Goal: Transaction & Acquisition: Purchase product/service

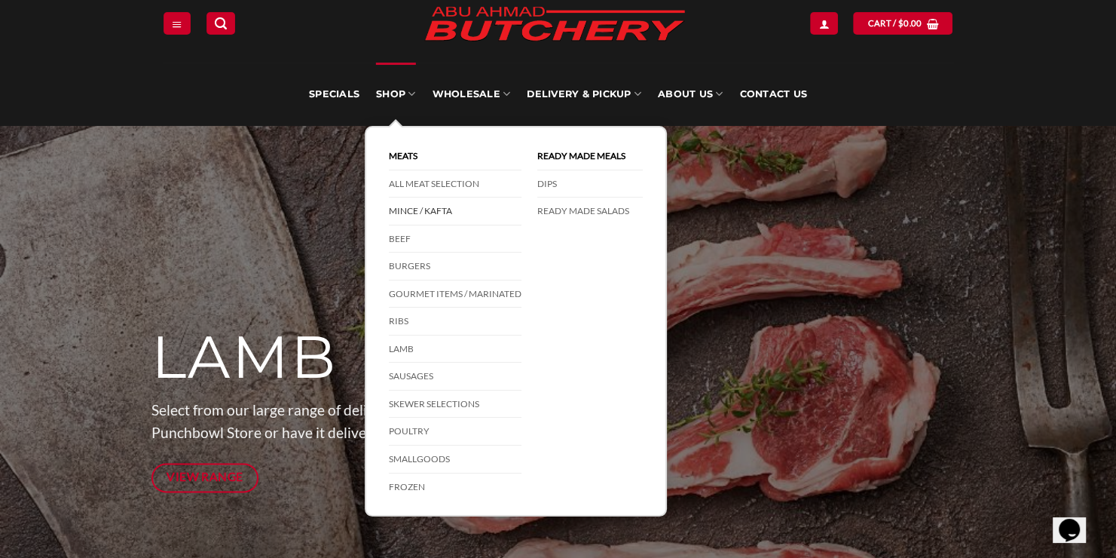
scroll to position [51, 0]
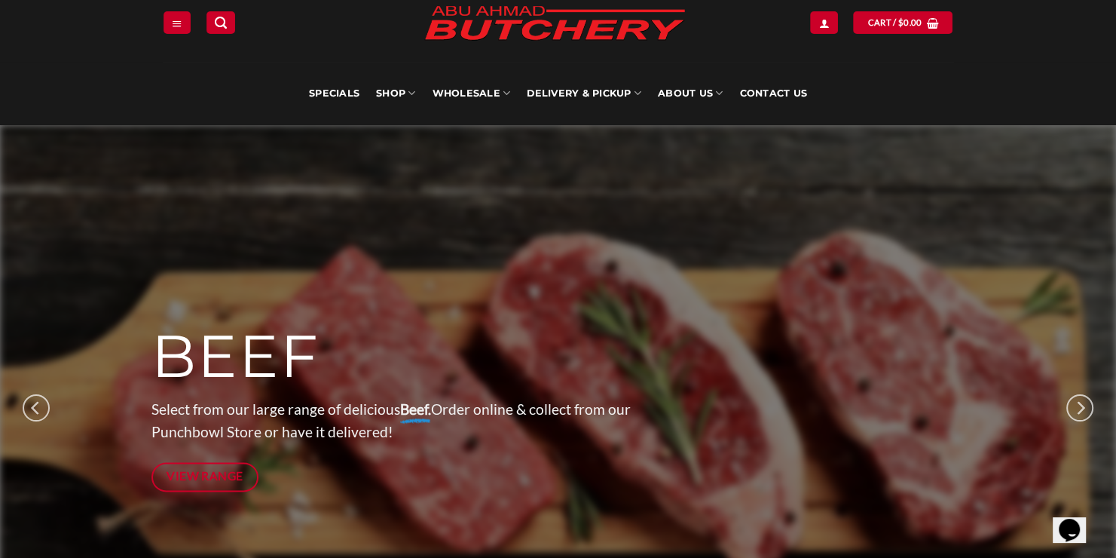
click at [195, 530] on div "MINCE Select from our large range of delicious Mince. Order online & collect fr…" at bounding box center [558, 407] width 1116 height 565
click at [209, 487] on link "View Range" at bounding box center [205, 476] width 108 height 29
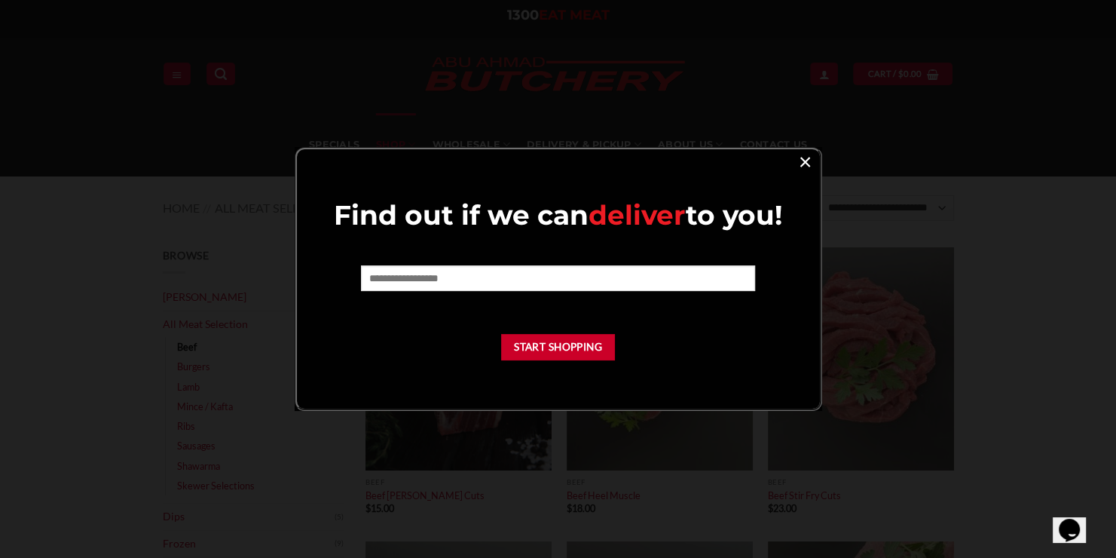
click at [799, 155] on link "×" at bounding box center [805, 161] width 22 height 20
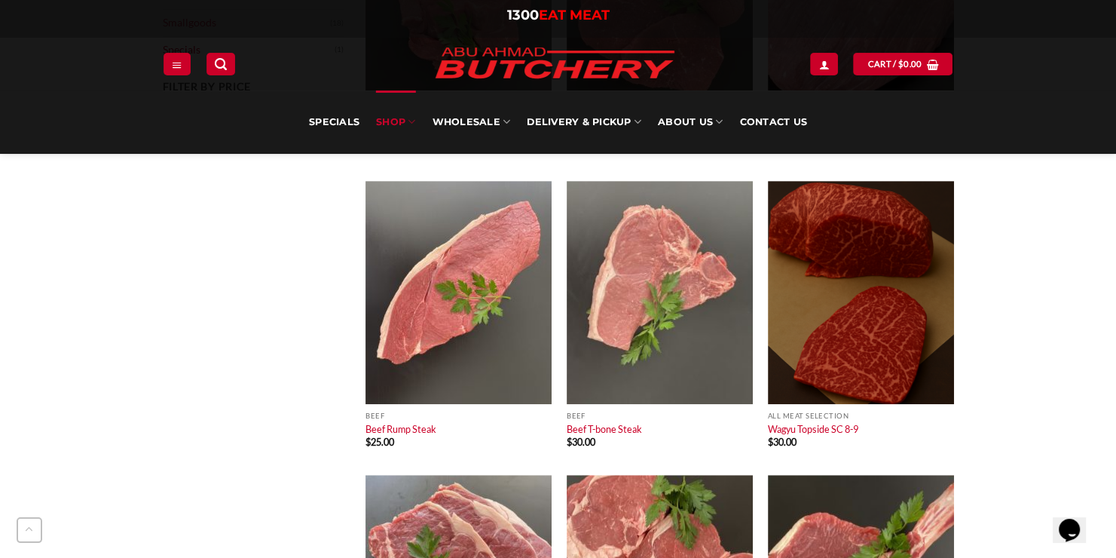
scroll to position [653, 0]
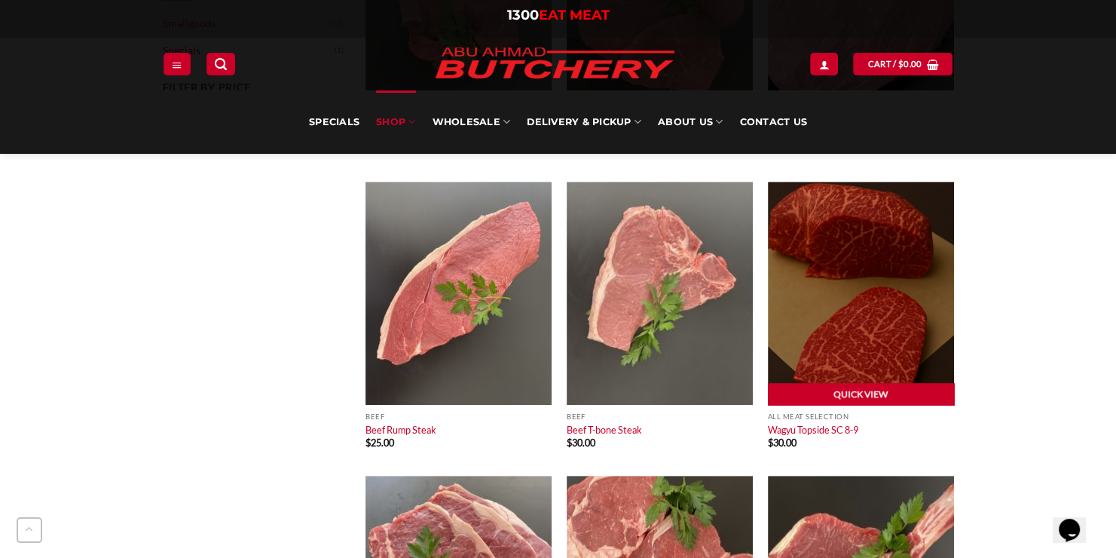
click at [858, 387] on link "Quick View" at bounding box center [861, 394] width 186 height 23
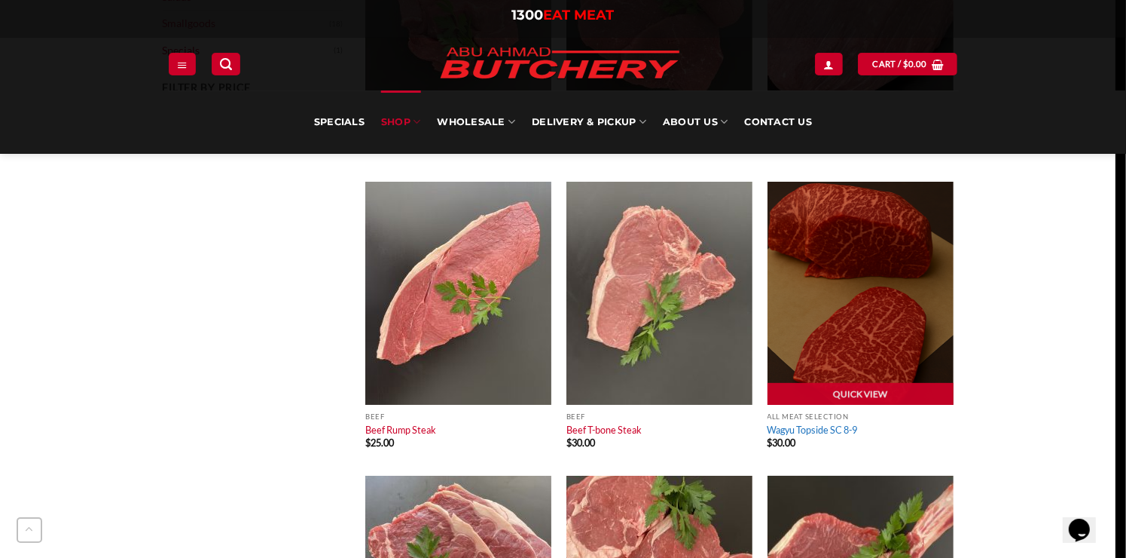
click at [815, 429] on div "Wagyu Topside SC 8-9 $ 30.00 [PERSON_NAME]’s Australian Wagyu Topside SC 8-9 is…" at bounding box center [729, 256] width 330 height 494
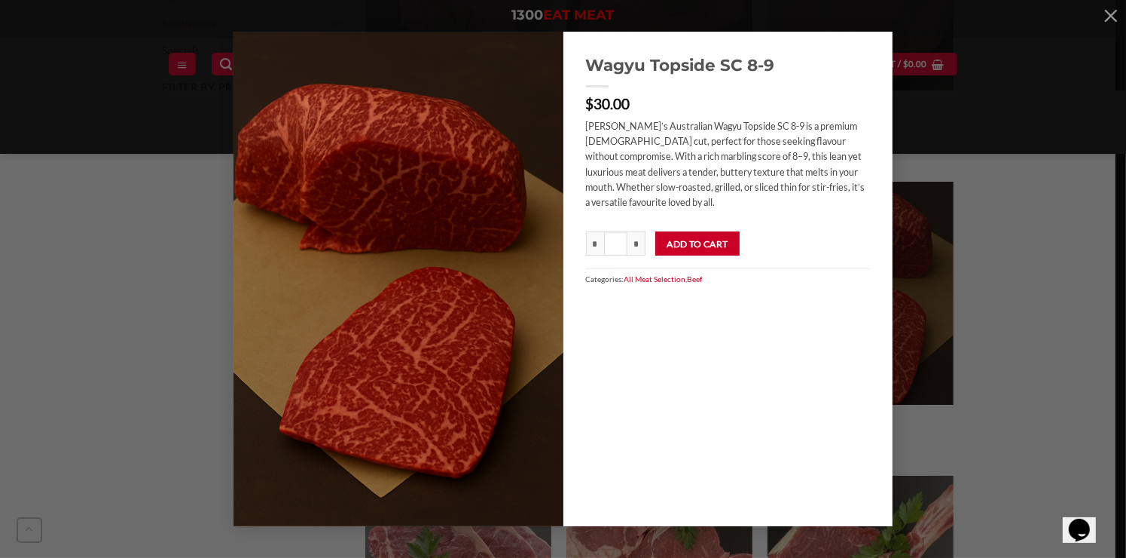
click at [927, 142] on div "Wagyu Topside SC 8-9 $ 30.00 Abu Ahmad Butchery’s Australian Wagyu Topside SC 8…" at bounding box center [563, 279] width 1081 height 494
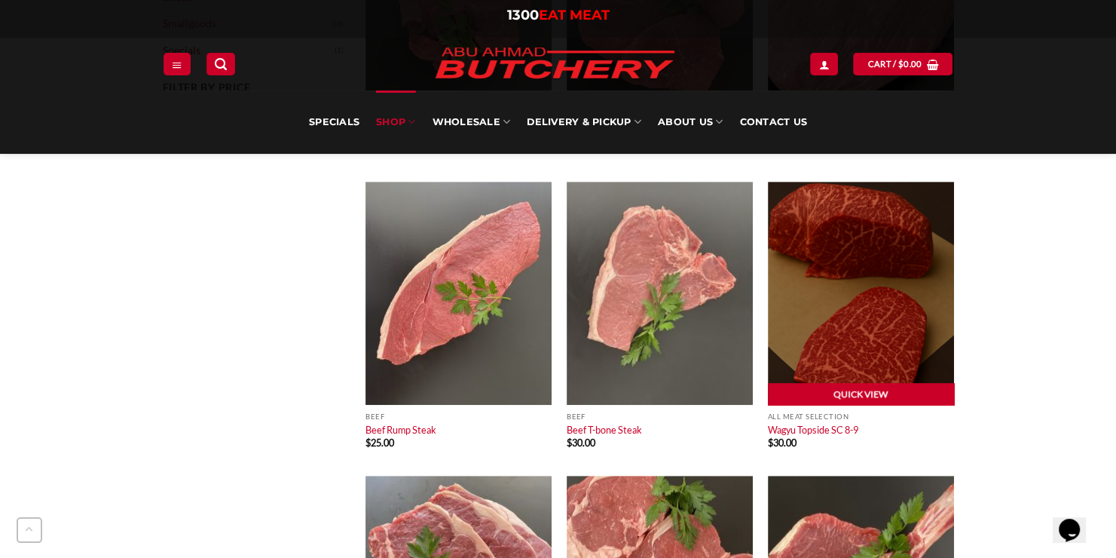
click at [819, 398] on link "Quick View" at bounding box center [861, 394] width 186 height 23
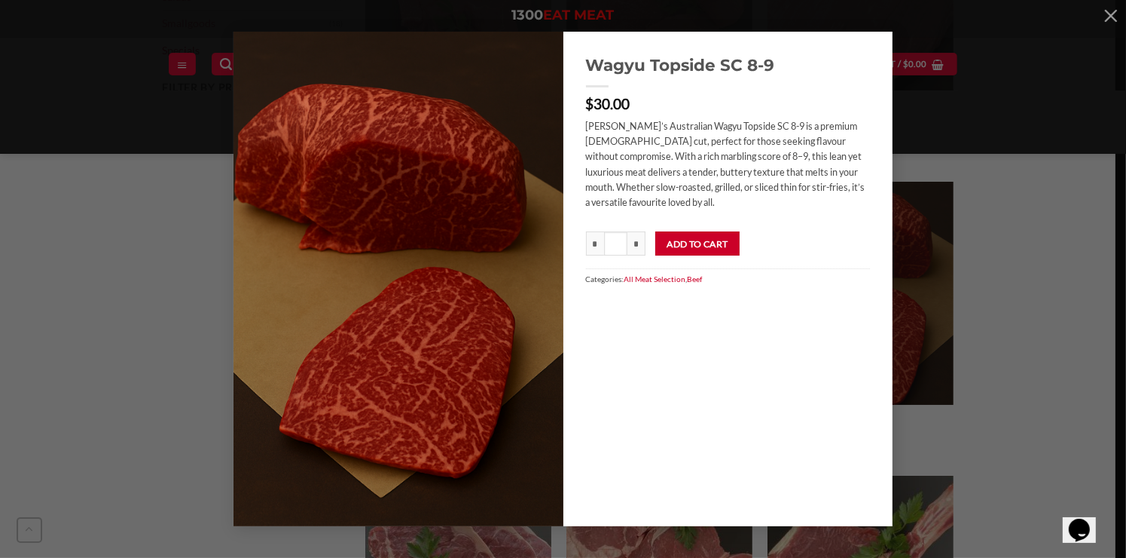
click at [988, 166] on div "Wagyu Topside SC 8-9 $ 30.00 Abu Ahmad Butchery’s Australian Wagyu Topside SC 8…" at bounding box center [563, 279] width 1081 height 494
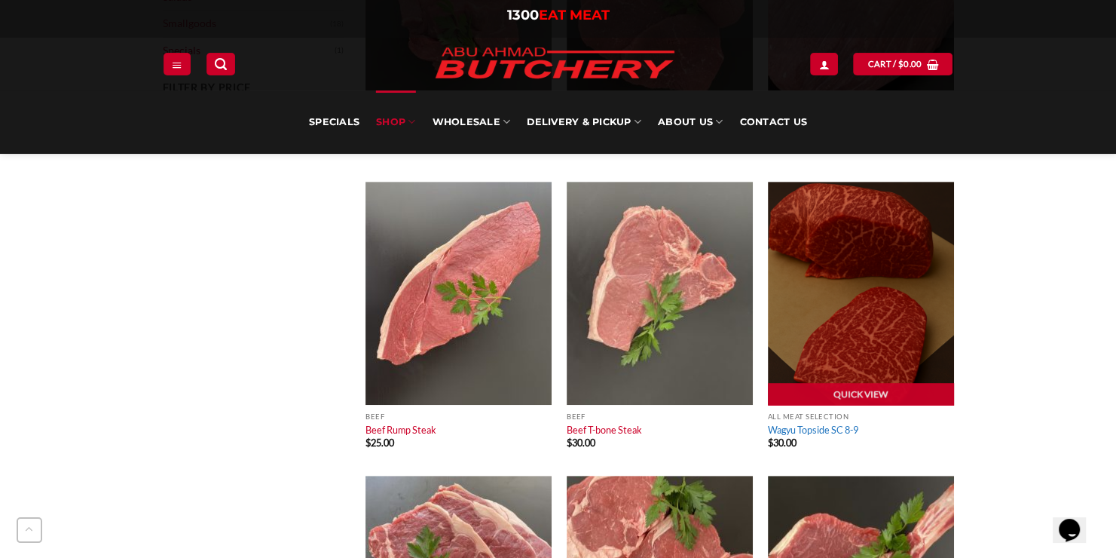
click at [825, 430] on link "Wagyu Topside SC 8-9" at bounding box center [813, 429] width 90 height 12
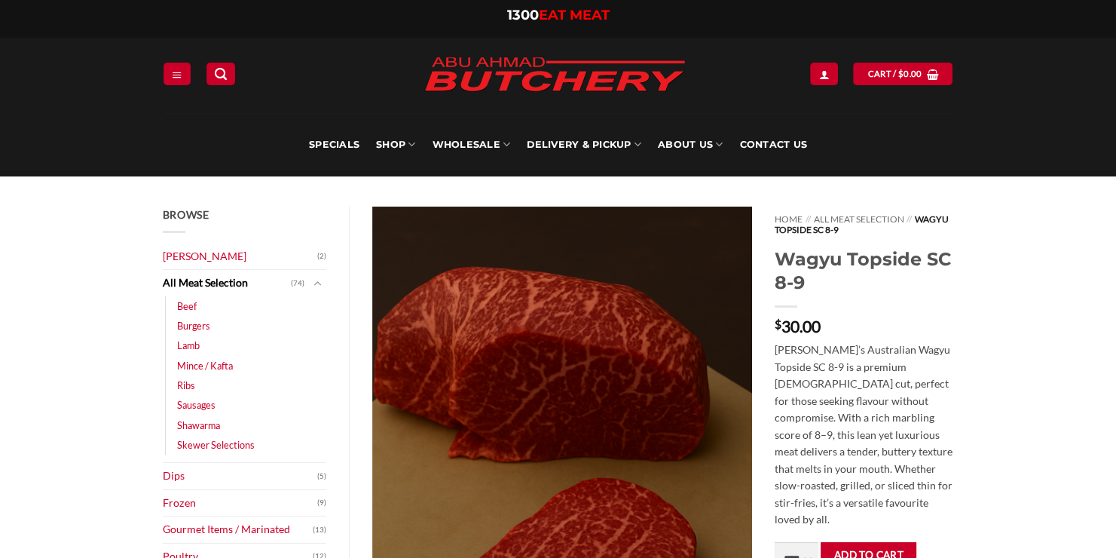
click at [683, 380] on img at bounding box center [562, 491] width 380 height 570
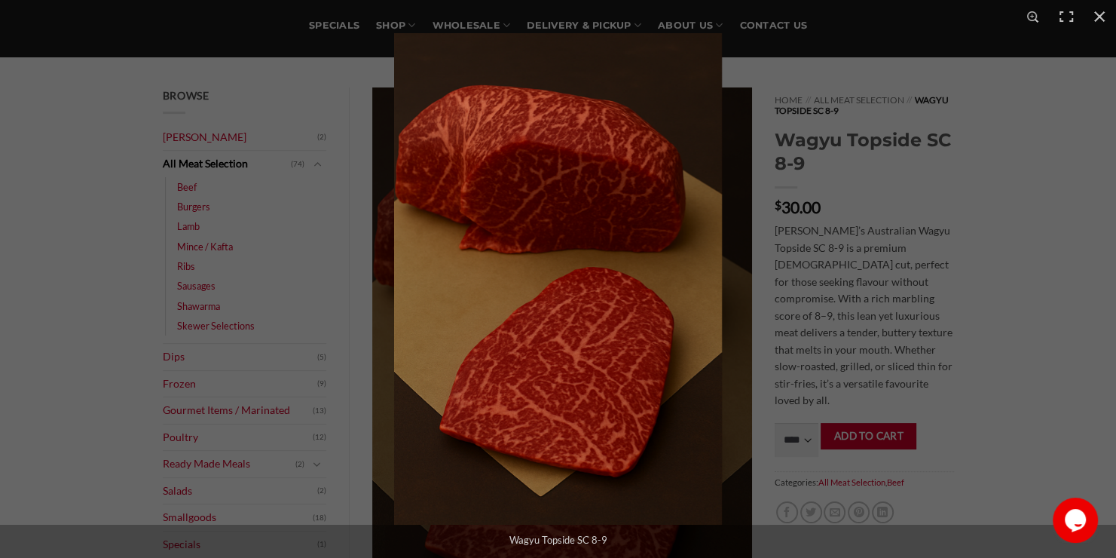
scroll to position [124, 0]
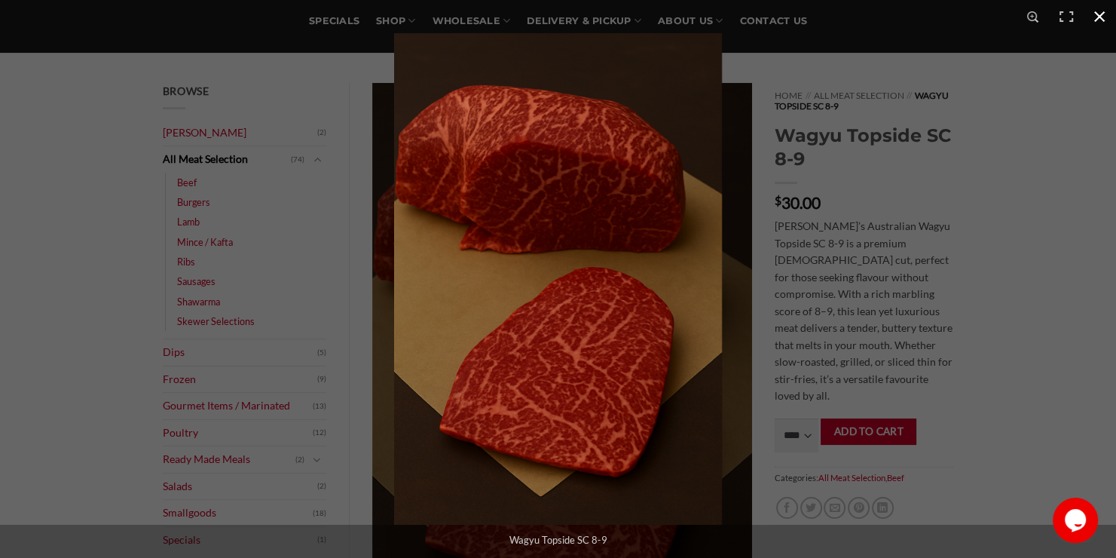
click at [833, 274] on div at bounding box center [952, 312] width 1116 height 558
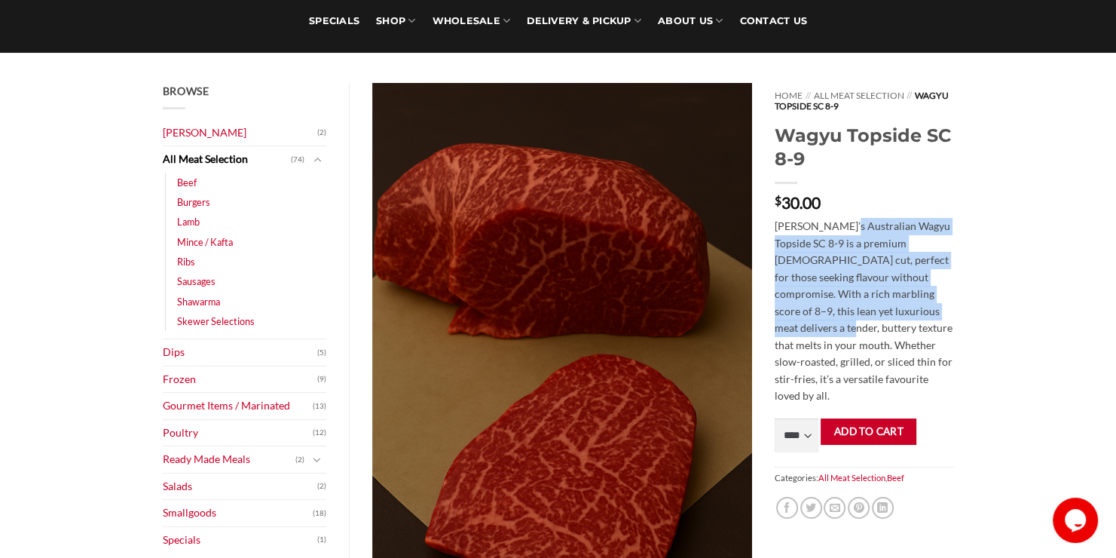
drag, startPoint x: 785, startPoint y: 335, endPoint x: 854, endPoint y: 232, distance: 123.9
click at [854, 232] on p "Abu Ahmad Butchery’s Australian Wagyu Topside SC 8-9 is a premium halal cut, pe…" at bounding box center [864, 311] width 179 height 187
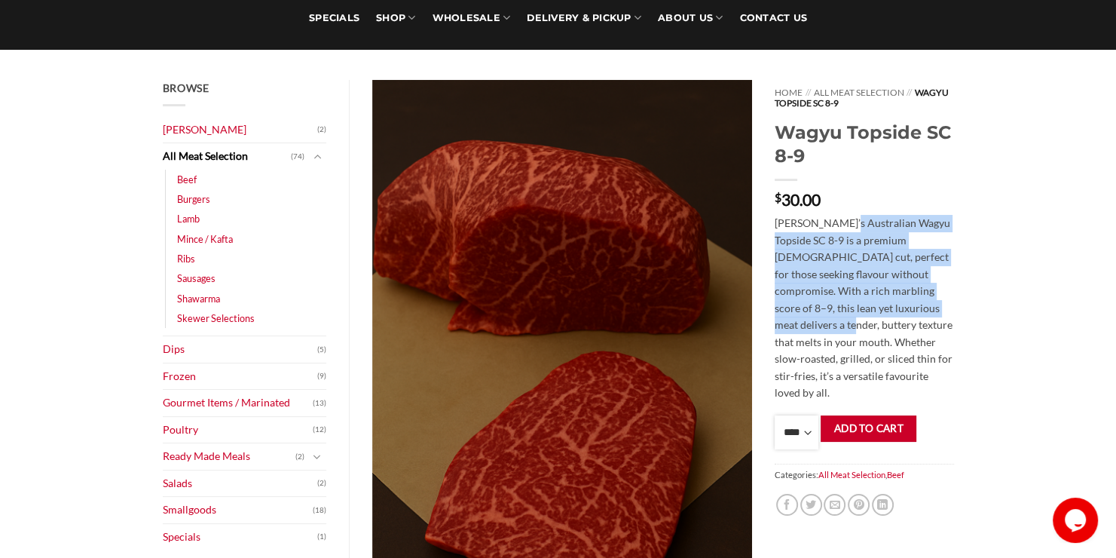
click at [799, 415] on select "**** * *** * *** * *** * *** * *** * *** * *** * *** * *** ** **** ** **** ** *…" at bounding box center [797, 432] width 44 height 34
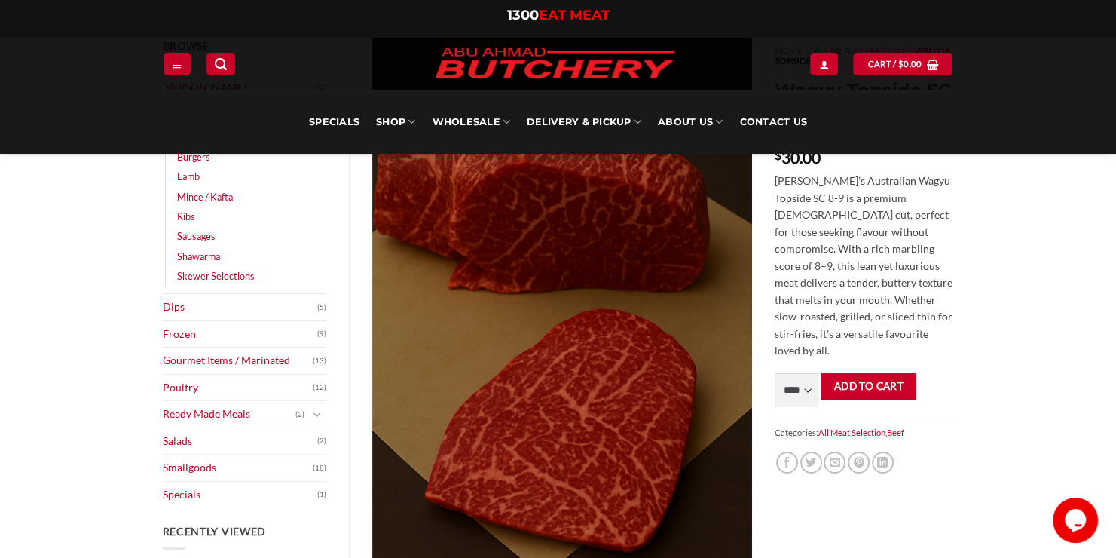
scroll to position [0, 0]
